Goal: Information Seeking & Learning: Learn about a topic

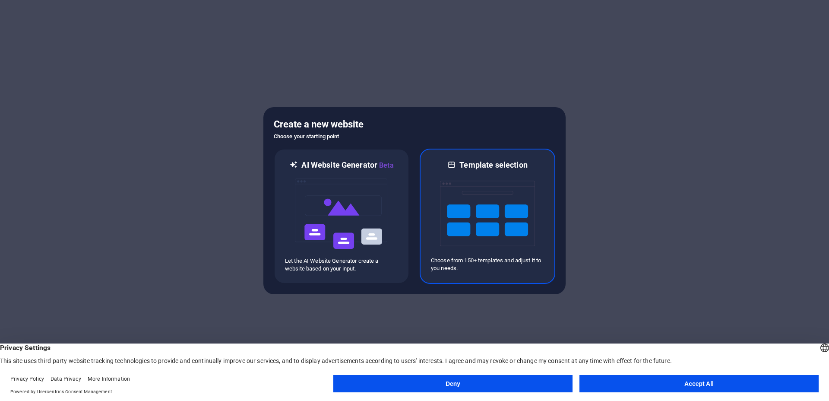
click at [524, 198] on img at bounding box center [487, 213] width 95 height 86
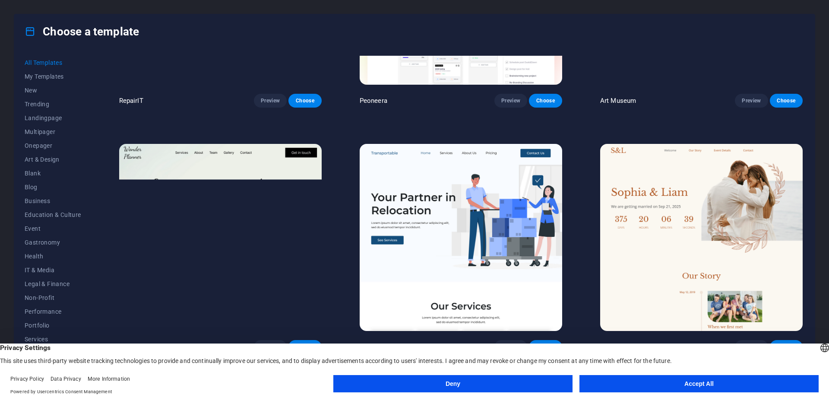
scroll to position [409, 0]
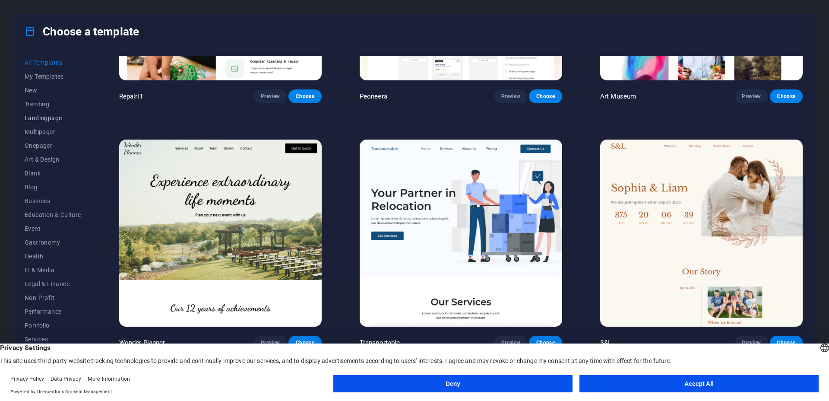
click at [45, 120] on span "Landingpage" at bounding box center [53, 117] width 57 height 7
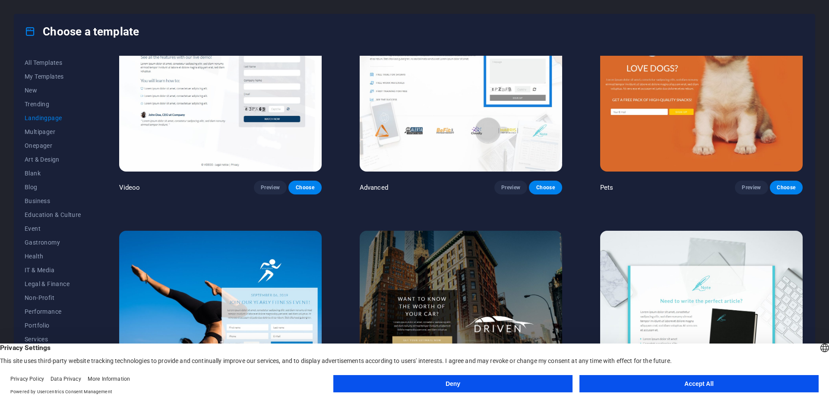
scroll to position [699, 0]
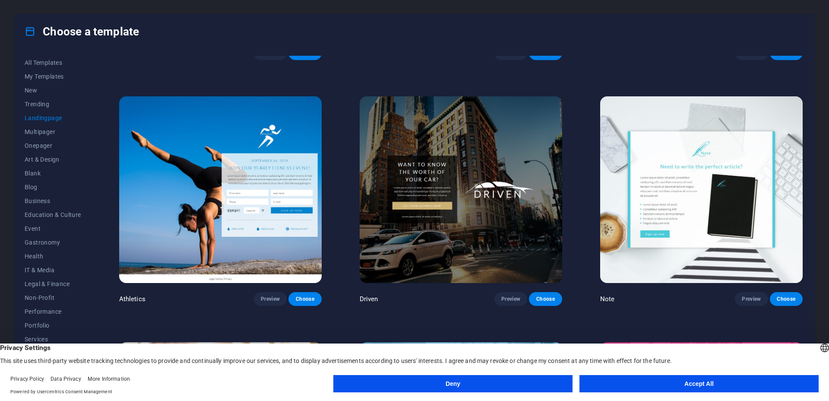
click at [518, 383] on button "Deny" at bounding box center [452, 383] width 239 height 17
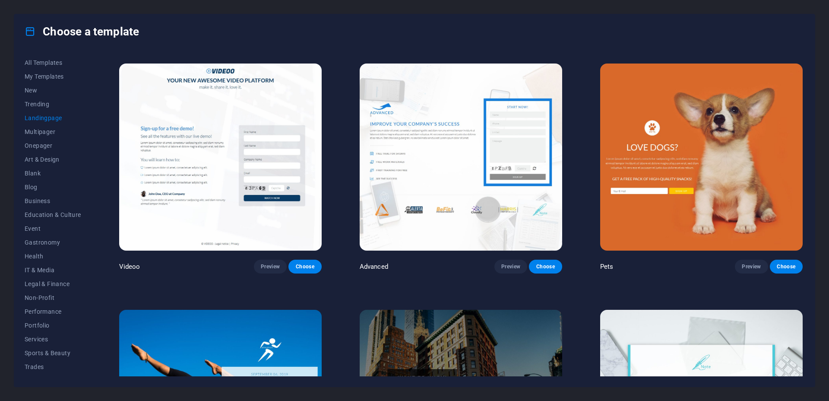
scroll to position [457, 0]
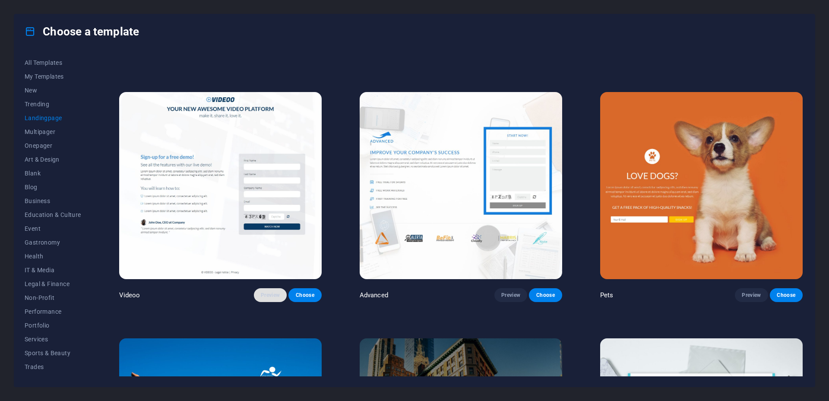
click at [270, 294] on span "Preview" at bounding box center [270, 294] width 19 height 7
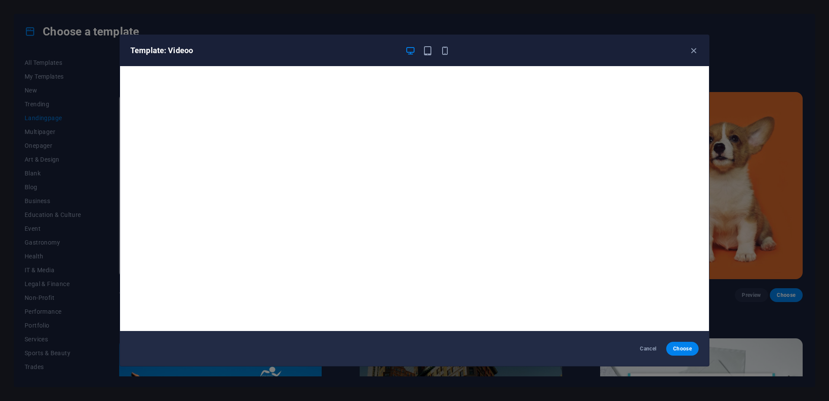
scroll to position [0, 0]
click at [425, 51] on icon "button" at bounding box center [428, 51] width 10 height 10
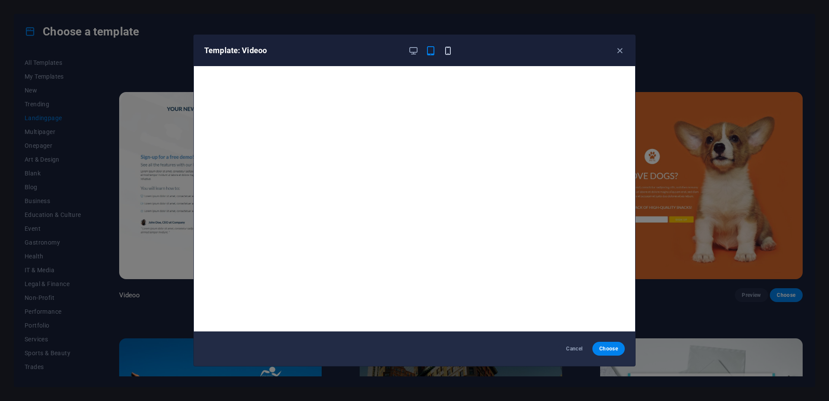
click at [449, 50] on icon "button" at bounding box center [448, 51] width 10 height 10
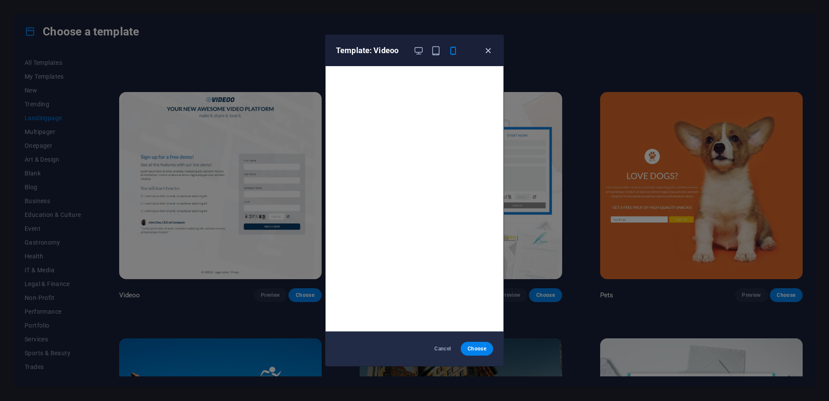
click at [483, 53] on span "button" at bounding box center [488, 51] width 10 height 10
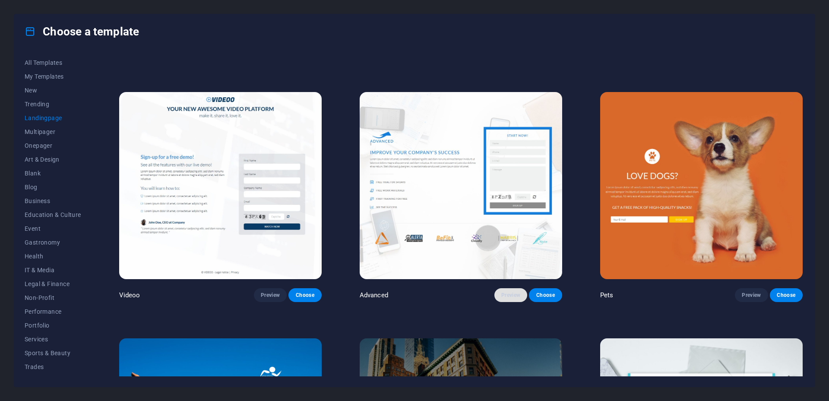
click at [505, 296] on button "Preview" at bounding box center [510, 295] width 33 height 14
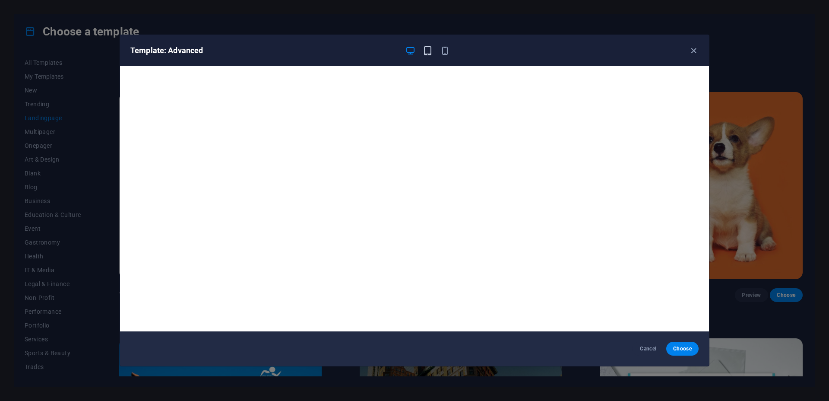
click at [426, 52] on icon "button" at bounding box center [428, 51] width 10 height 10
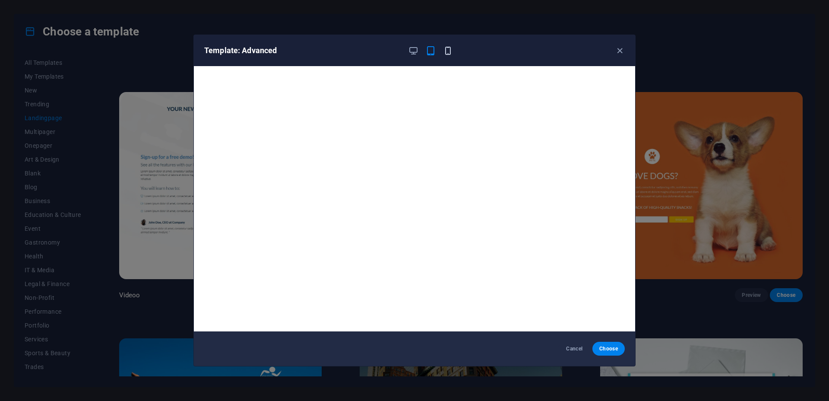
click at [449, 50] on icon "button" at bounding box center [448, 51] width 10 height 10
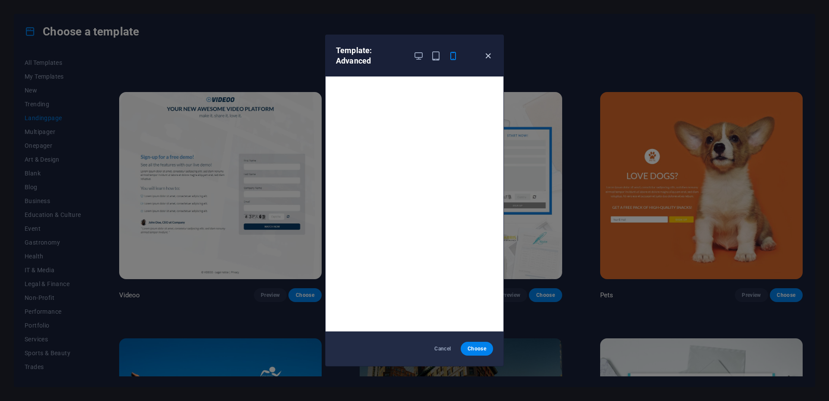
click at [487, 60] on icon "button" at bounding box center [488, 56] width 10 height 10
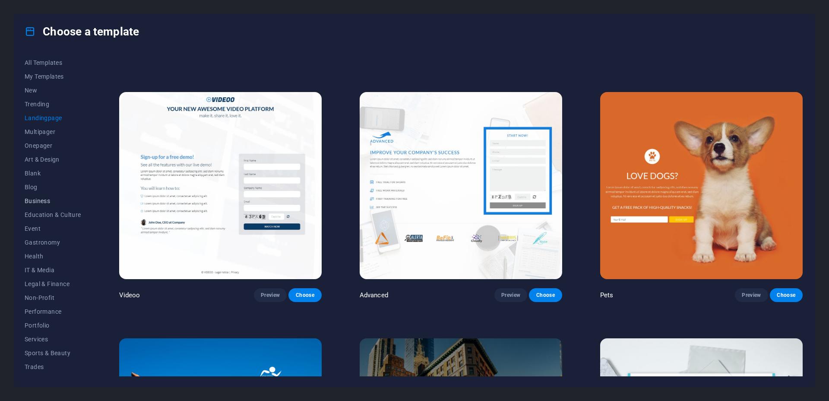
click at [50, 198] on span "Business" at bounding box center [53, 200] width 57 height 7
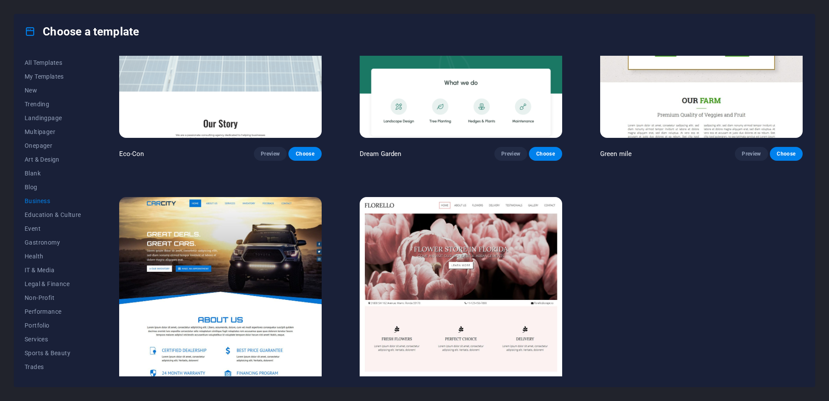
scroll to position [135, 0]
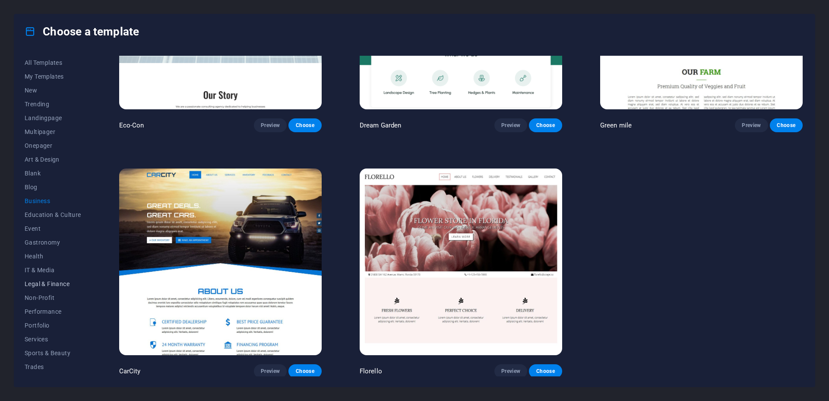
click at [42, 285] on span "Legal & Finance" at bounding box center [53, 283] width 57 height 7
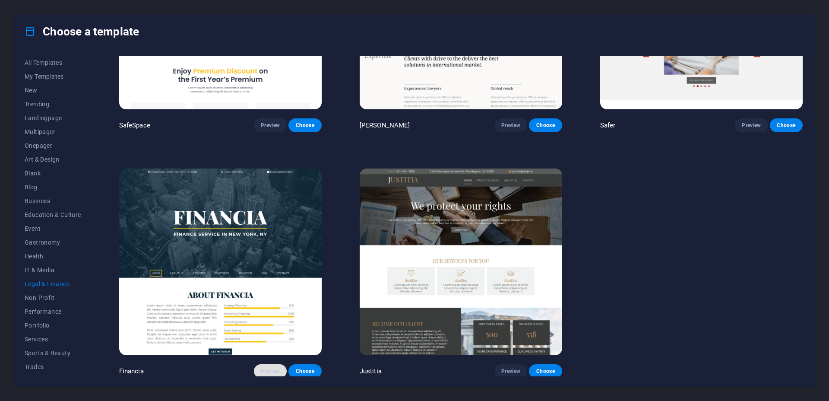
click at [272, 367] on span "Preview" at bounding box center [270, 370] width 19 height 7
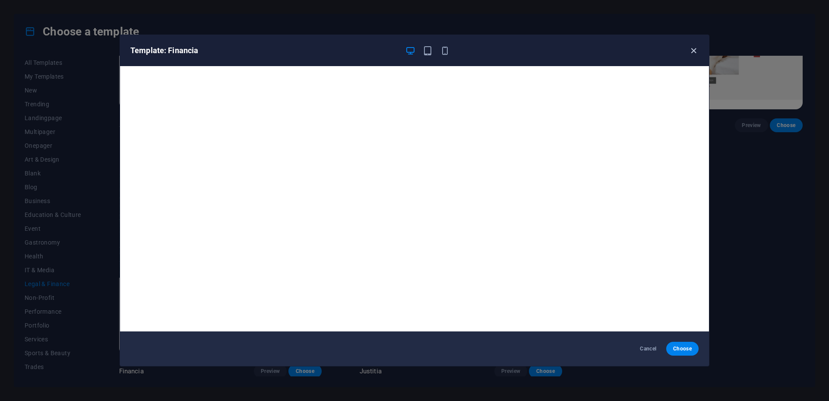
click at [695, 53] on icon "button" at bounding box center [694, 51] width 10 height 10
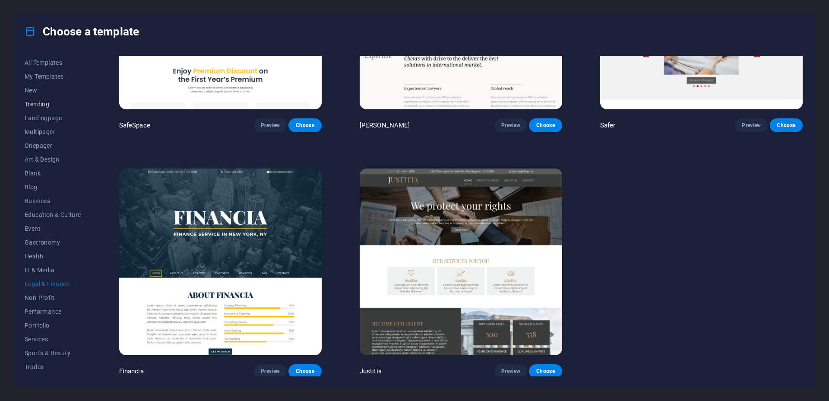
click at [35, 104] on span "Trending" at bounding box center [53, 104] width 57 height 7
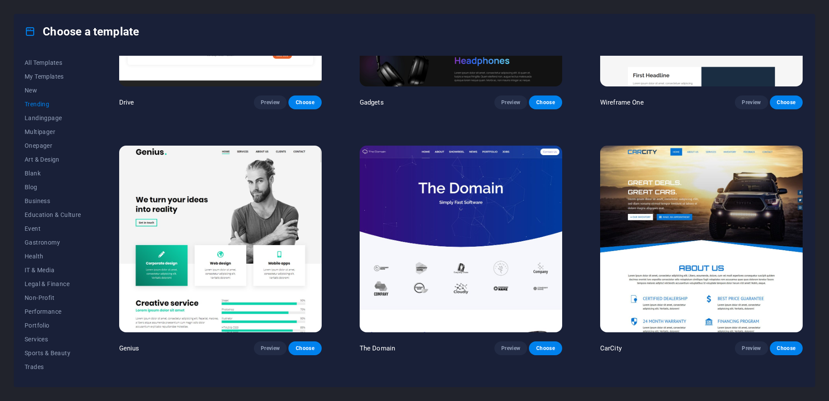
scroll to position [936, 0]
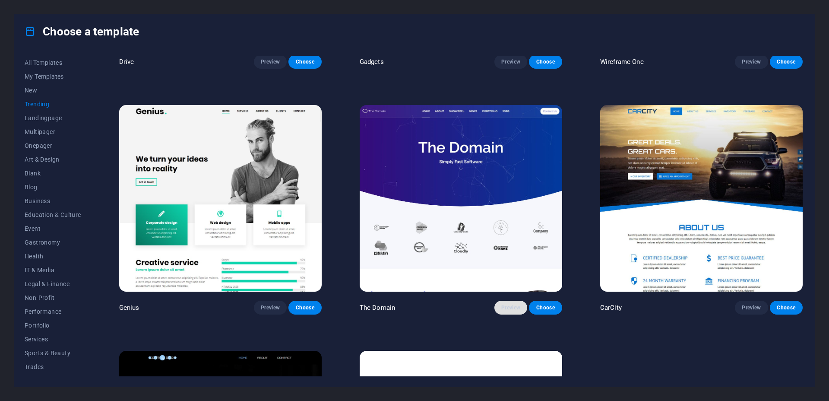
click at [509, 304] on span "Preview" at bounding box center [510, 307] width 19 height 7
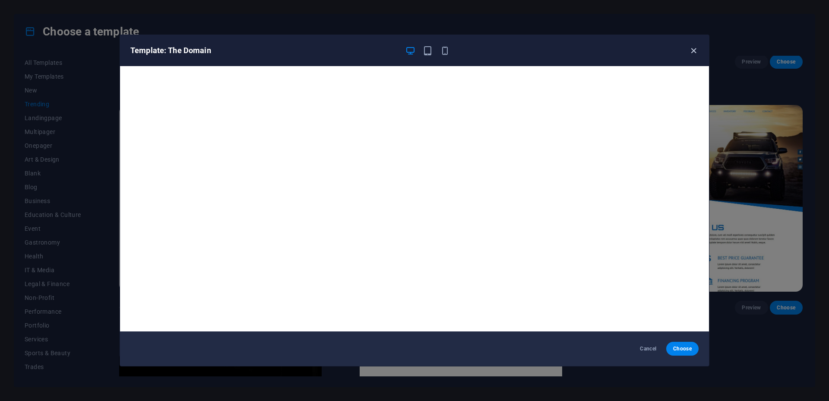
click at [695, 53] on icon "button" at bounding box center [694, 51] width 10 height 10
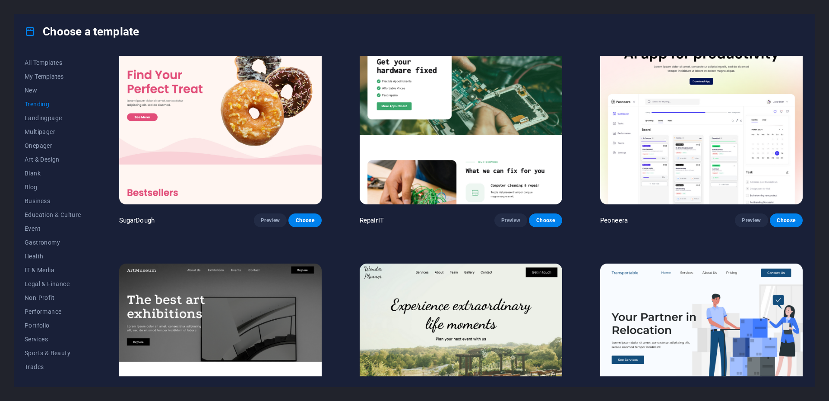
scroll to position [0, 0]
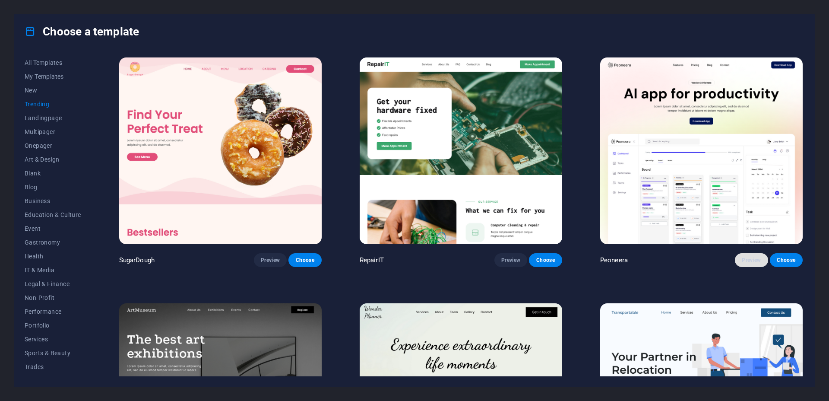
click at [746, 260] on span "Preview" at bounding box center [751, 259] width 19 height 7
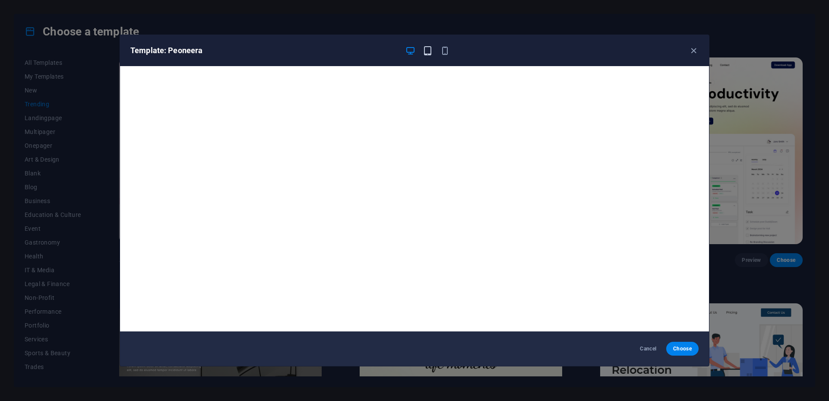
click at [426, 55] on button "button" at bounding box center [427, 50] width 10 height 10
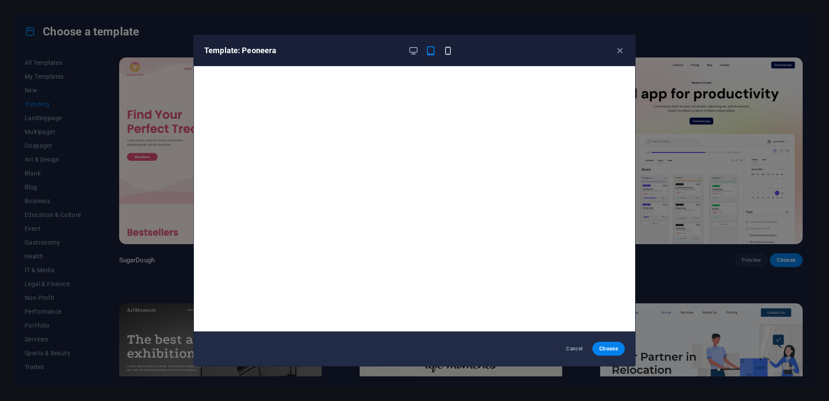
click at [449, 53] on icon "button" at bounding box center [448, 51] width 10 height 10
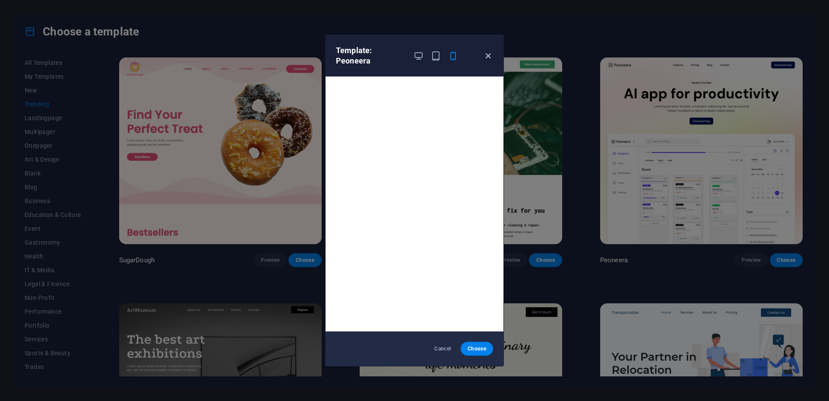
click at [488, 56] on icon "button" at bounding box center [488, 56] width 10 height 10
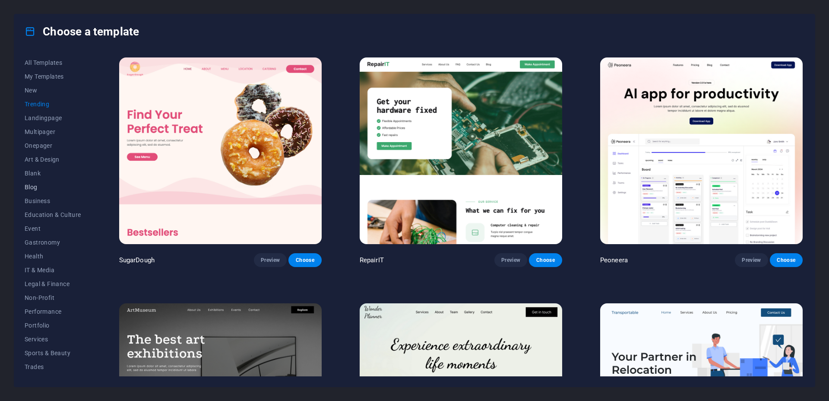
click at [38, 187] on span "Blog" at bounding box center [53, 187] width 57 height 7
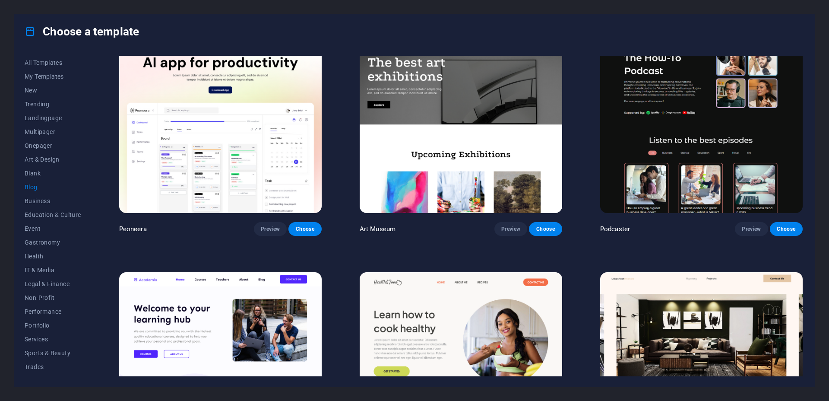
scroll to position [420, 0]
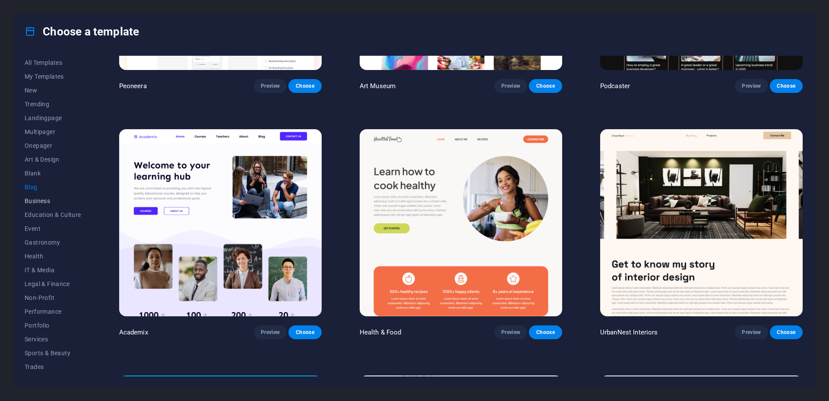
click at [42, 198] on span "Business" at bounding box center [53, 200] width 57 height 7
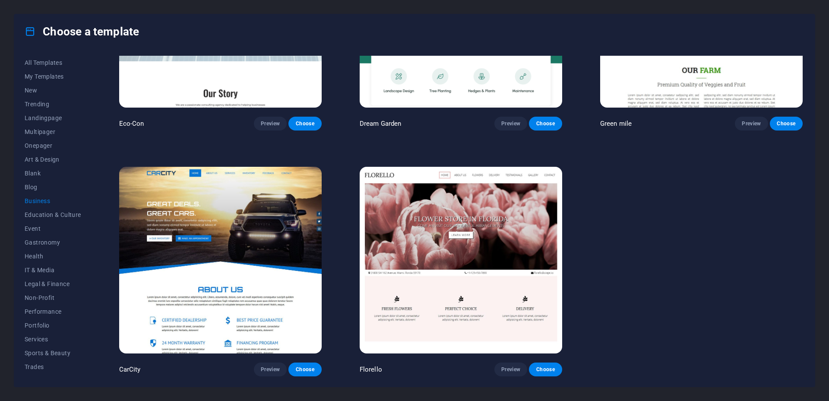
scroll to position [135, 0]
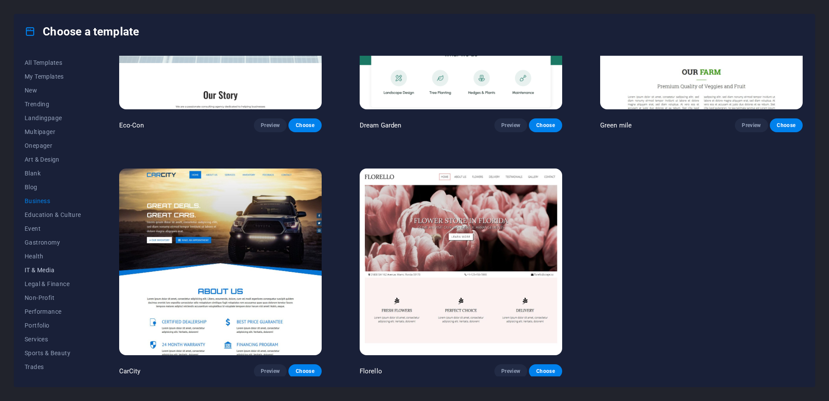
click at [42, 270] on span "IT & Media" at bounding box center [53, 269] width 57 height 7
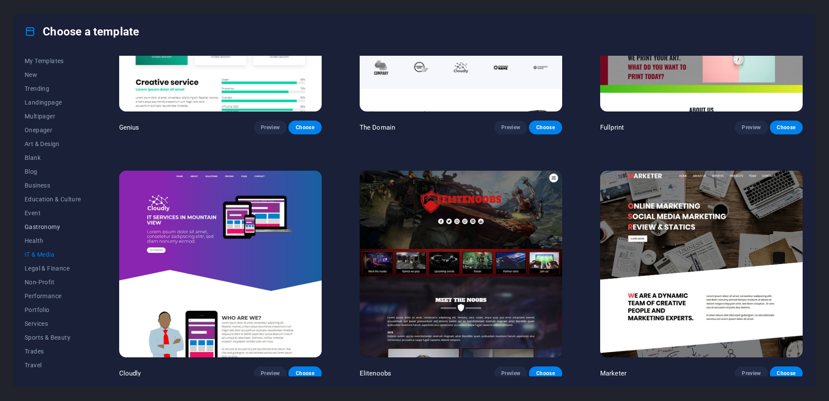
scroll to position [25, 0]
click at [36, 369] on span "Wireframe" at bounding box center [53, 369] width 57 height 7
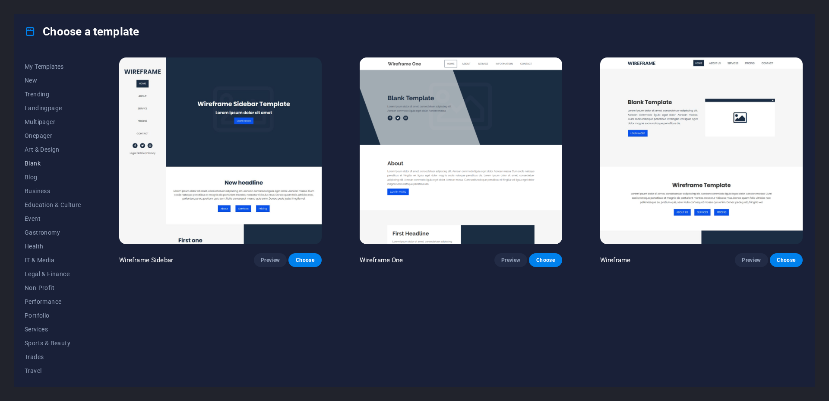
scroll to position [0, 0]
click at [40, 144] on span "Onepager" at bounding box center [53, 145] width 57 height 7
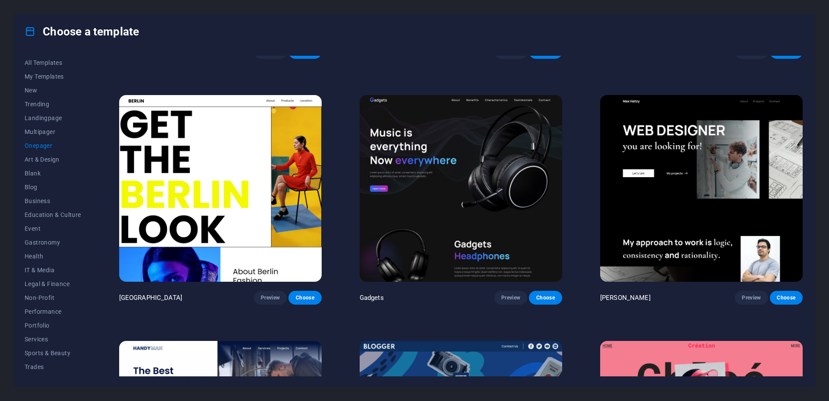
scroll to position [1010, 0]
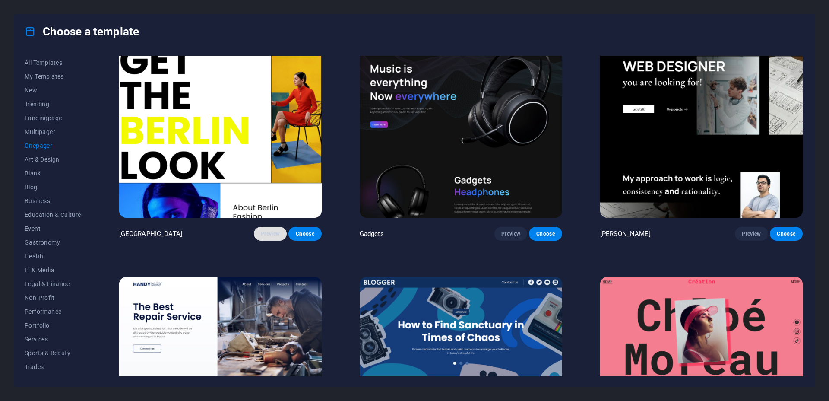
click at [263, 234] on button "Preview" at bounding box center [270, 234] width 33 height 14
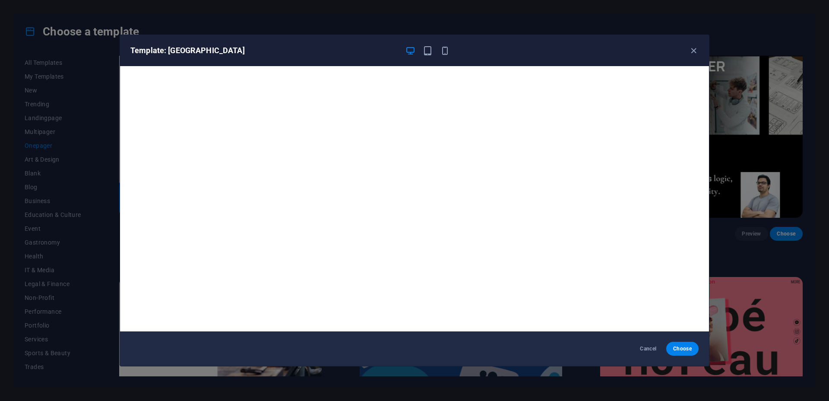
click at [723, 110] on div "Template: BERLIN Cancel Choose" at bounding box center [414, 200] width 829 height 401
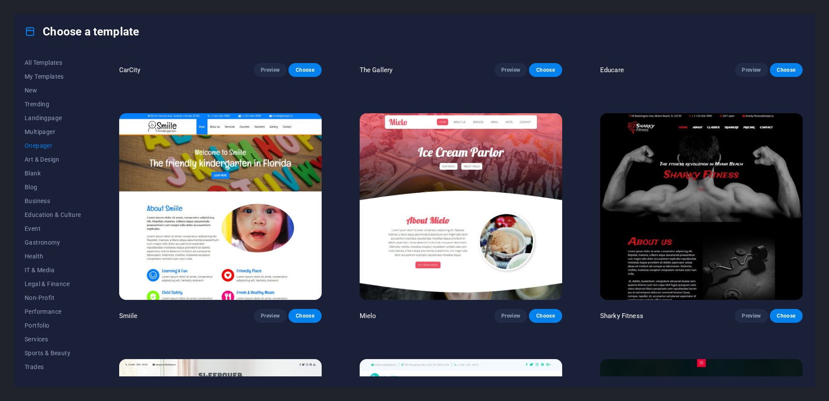
scroll to position [3326, 0]
